Goal: Communication & Community: Connect with others

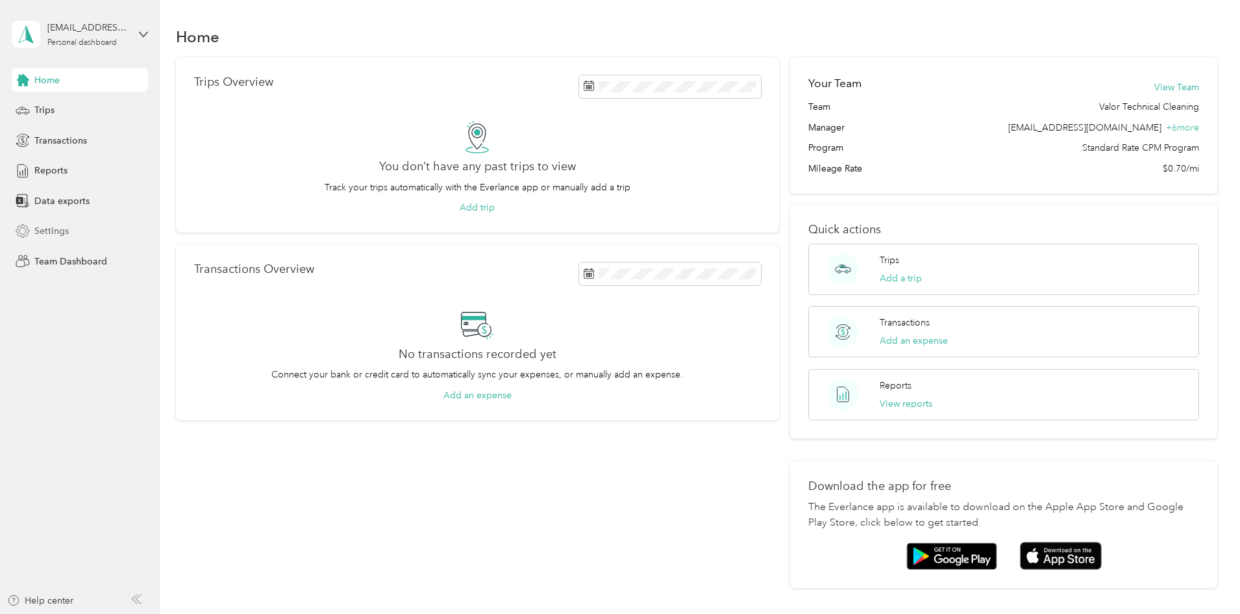
click at [54, 232] on span "Settings" at bounding box center [51, 231] width 34 height 14
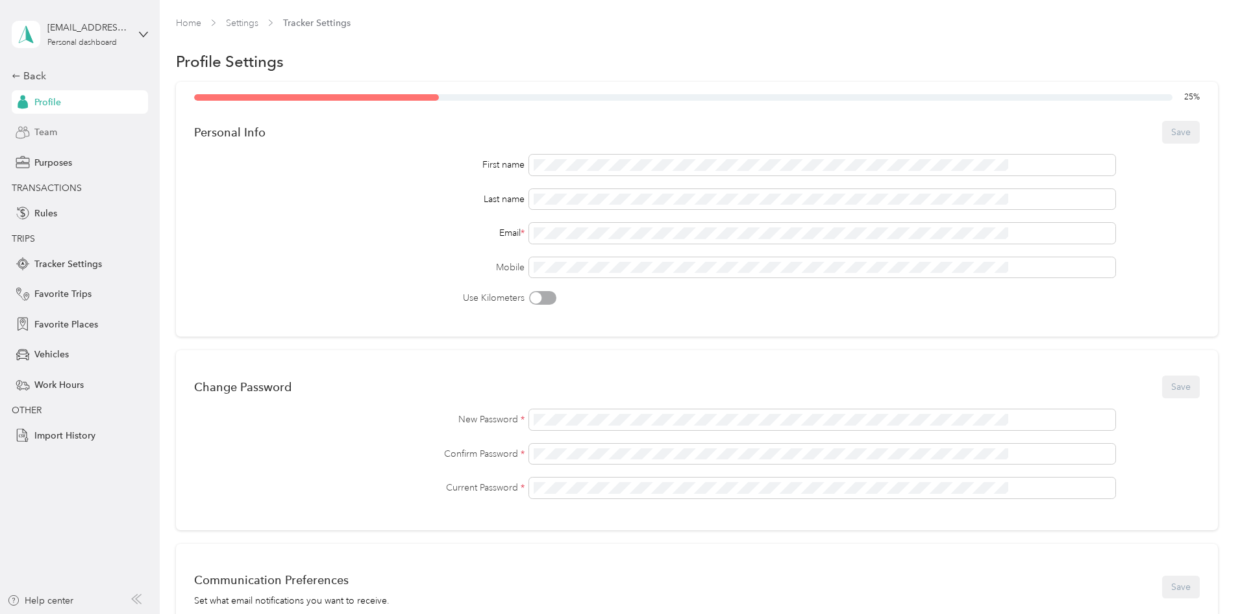
click at [48, 127] on span "Team" at bounding box center [45, 132] width 23 height 14
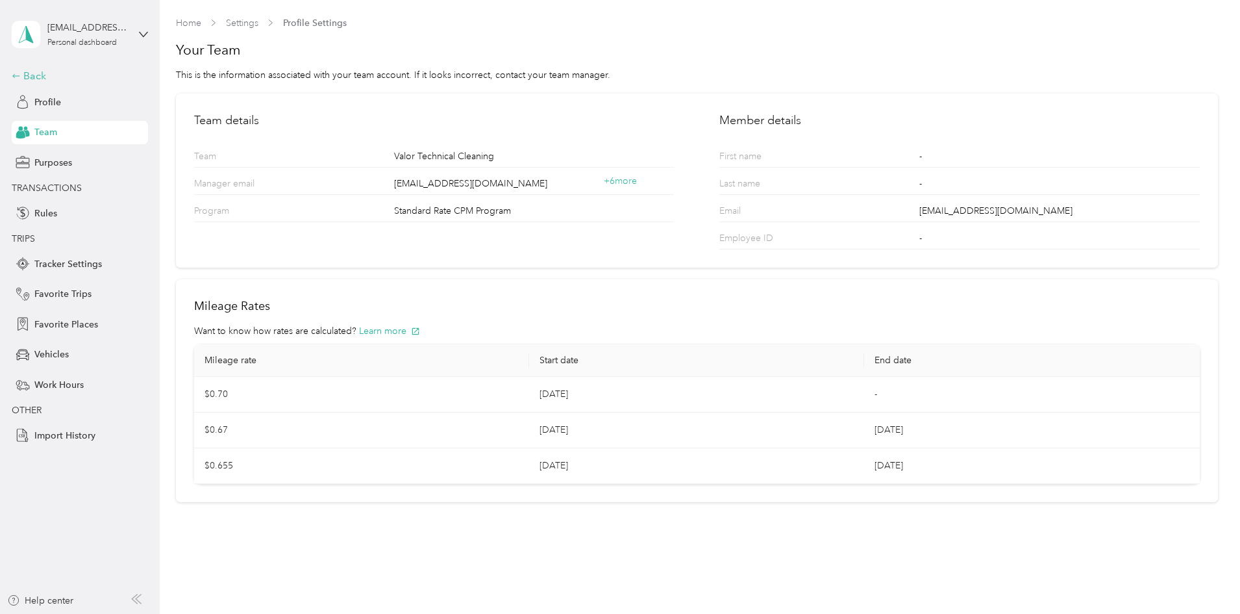
click at [38, 71] on div "Back" at bounding box center [77, 76] width 130 height 16
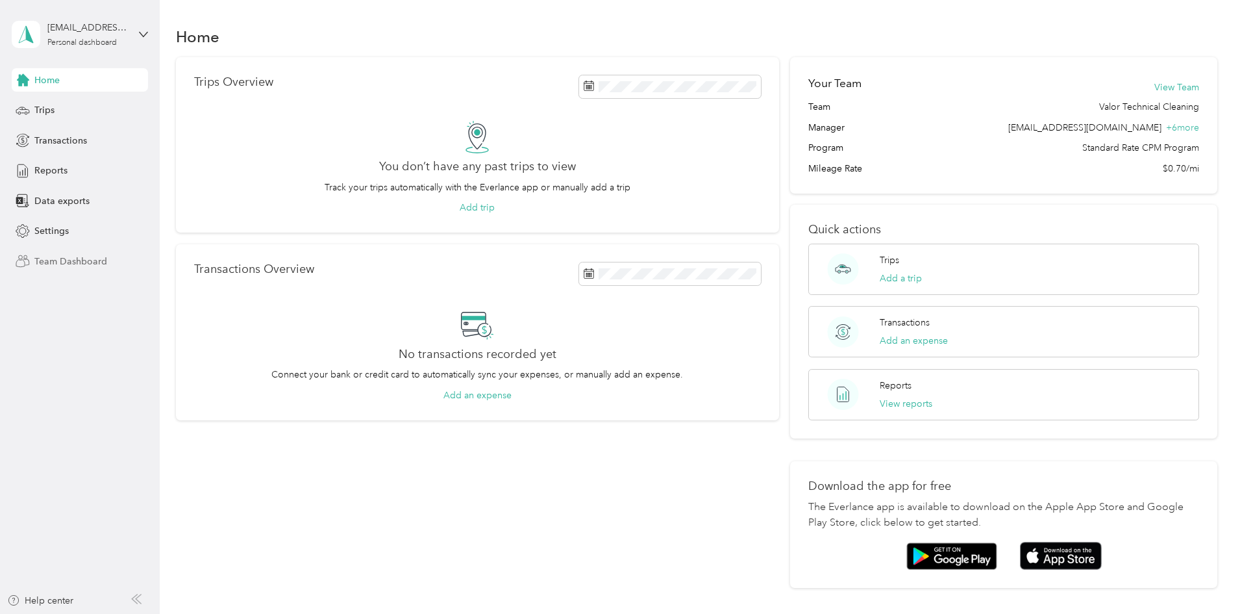
click at [64, 257] on span "Team Dashboard" at bounding box center [70, 261] width 73 height 14
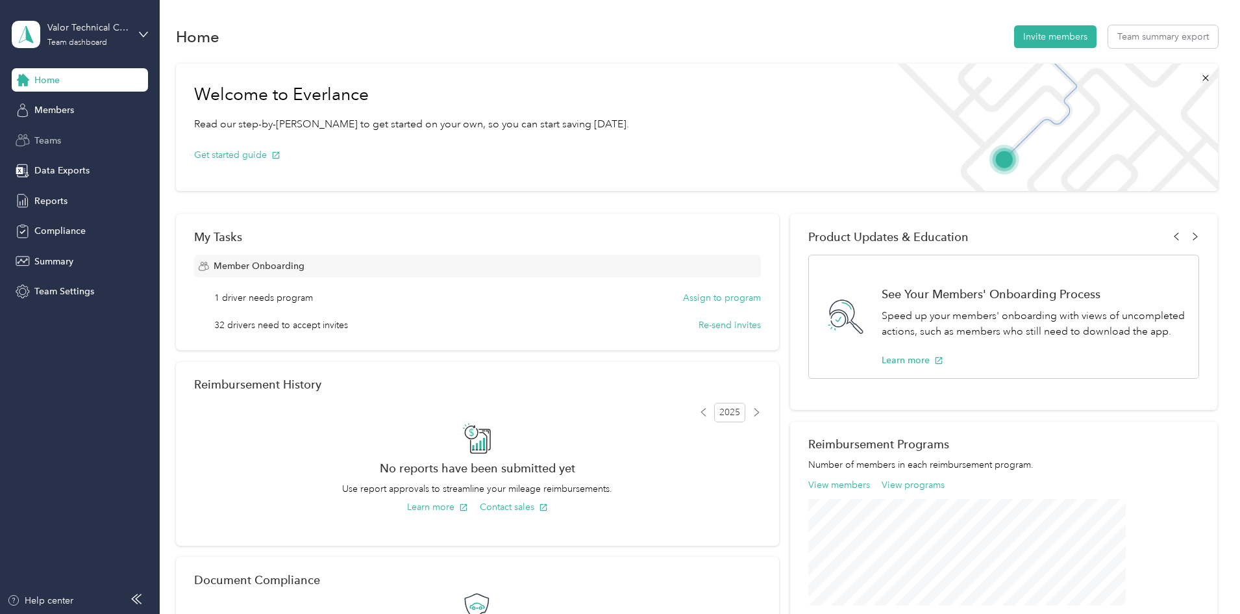
click at [63, 130] on div "Teams" at bounding box center [80, 140] width 136 height 23
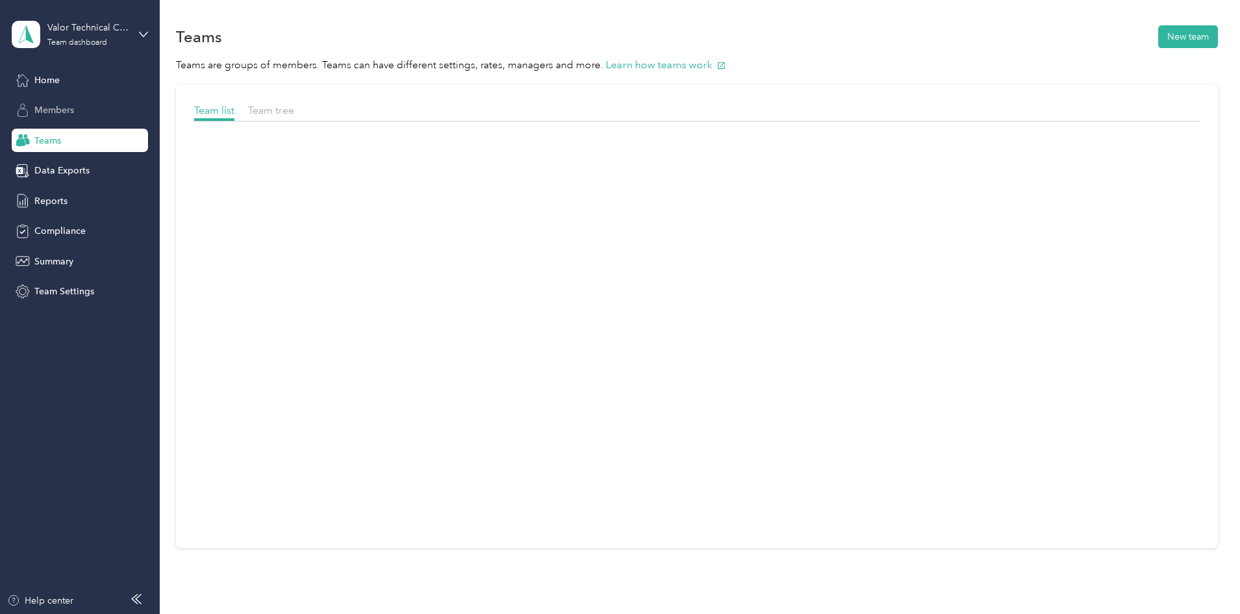
click at [64, 112] on span "Members" at bounding box center [54, 110] width 40 height 14
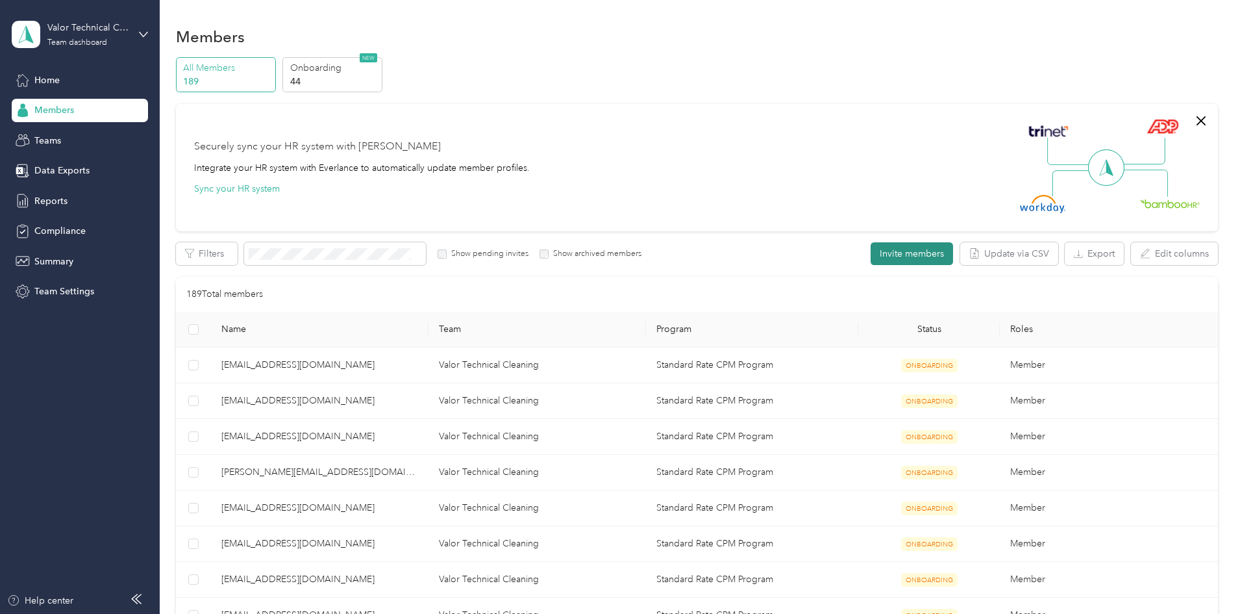
click at [871, 250] on button "Invite members" at bounding box center [912, 253] width 82 height 23
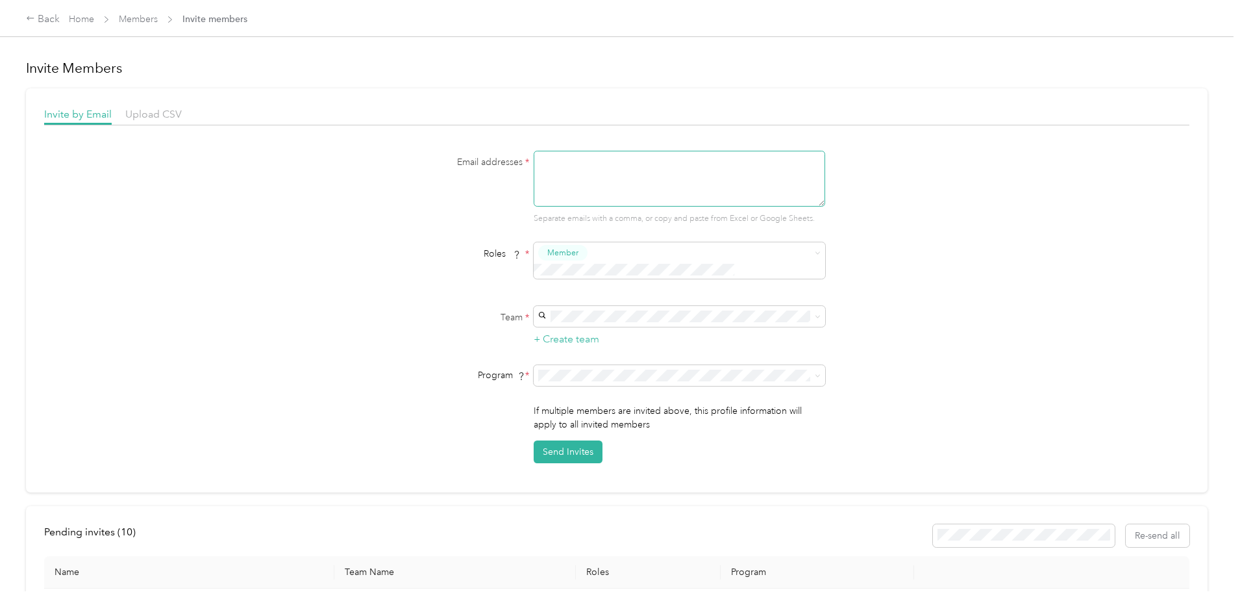
click at [645, 185] on textarea at bounding box center [680, 179] width 292 height 56
paste textarea "[EMAIL_ADDRESS][DOMAIN_NAME]"
type textarea "[EMAIL_ADDRESS][DOMAIN_NAME], [EMAIL_ADDRESS][DOMAIN_NAME]"
click at [578, 312] on li "Valor Technical Cleaning Will Serf +6 more" at bounding box center [678, 331] width 292 height 39
click at [583, 440] on button "Send Invites" at bounding box center [568, 451] width 69 height 23
